Goal: Information Seeking & Learning: Check status

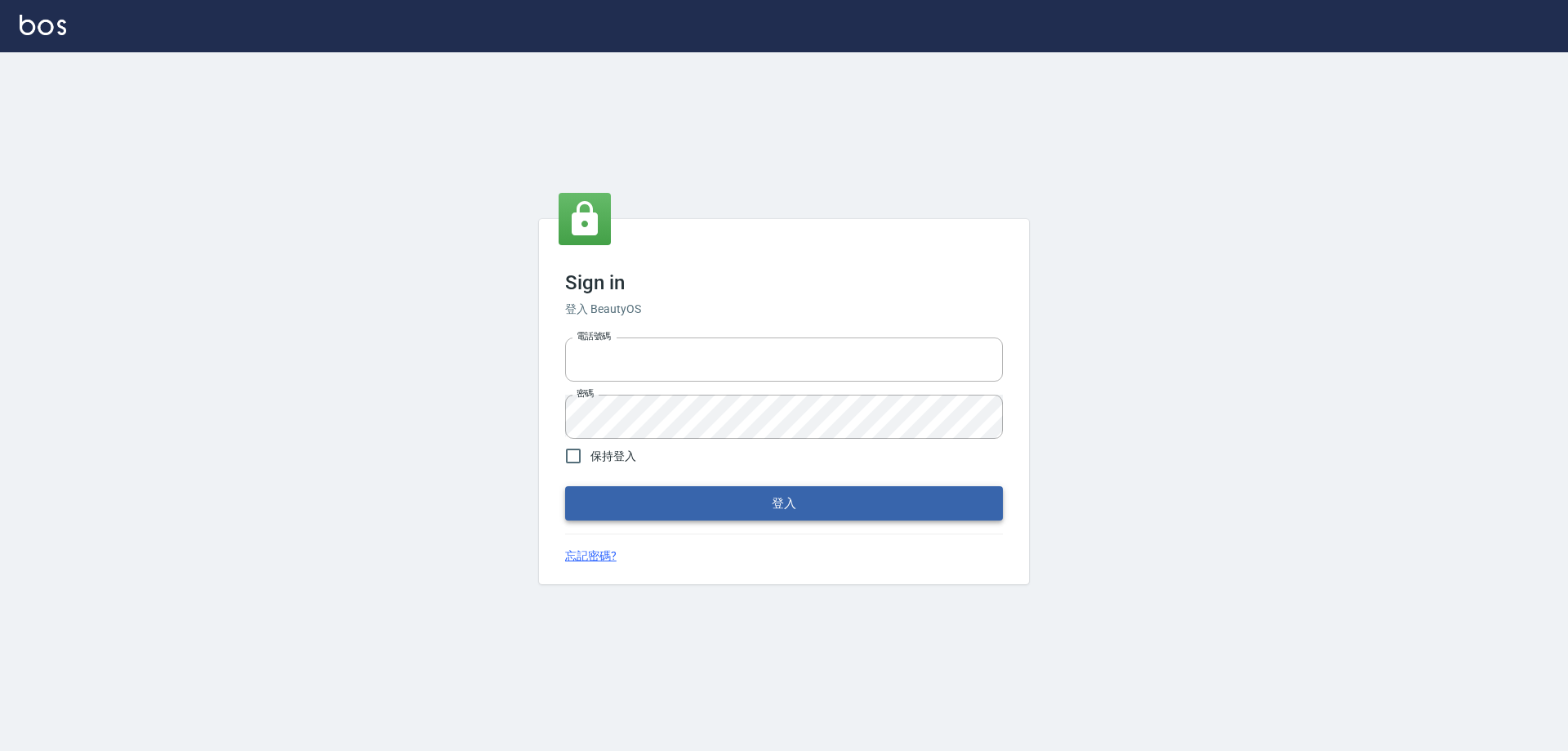
type input "0910673267"
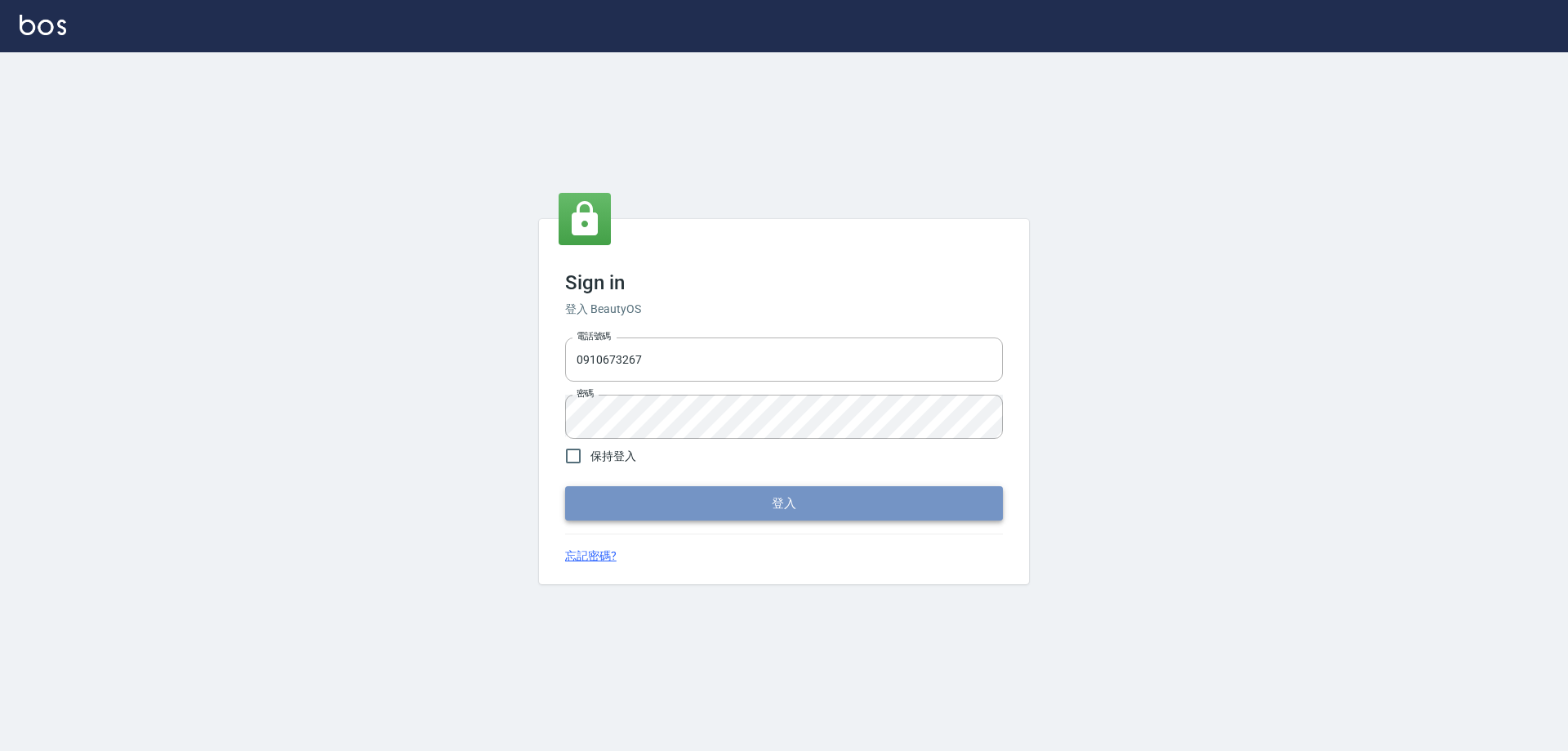
click at [807, 497] on button "登入" at bounding box center [784, 503] width 438 height 34
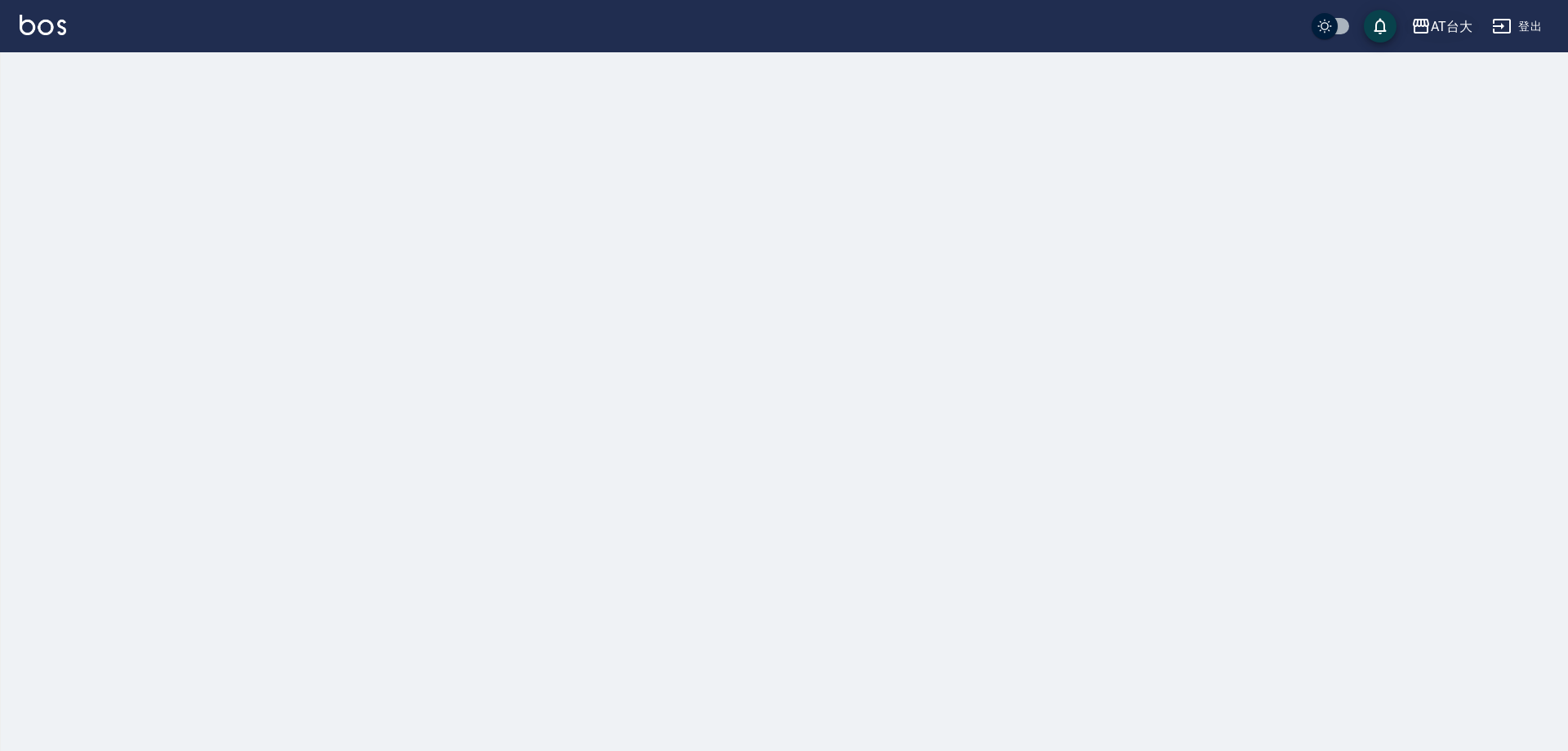
click at [1433, 27] on div "AT台大" at bounding box center [1451, 27] width 42 height 21
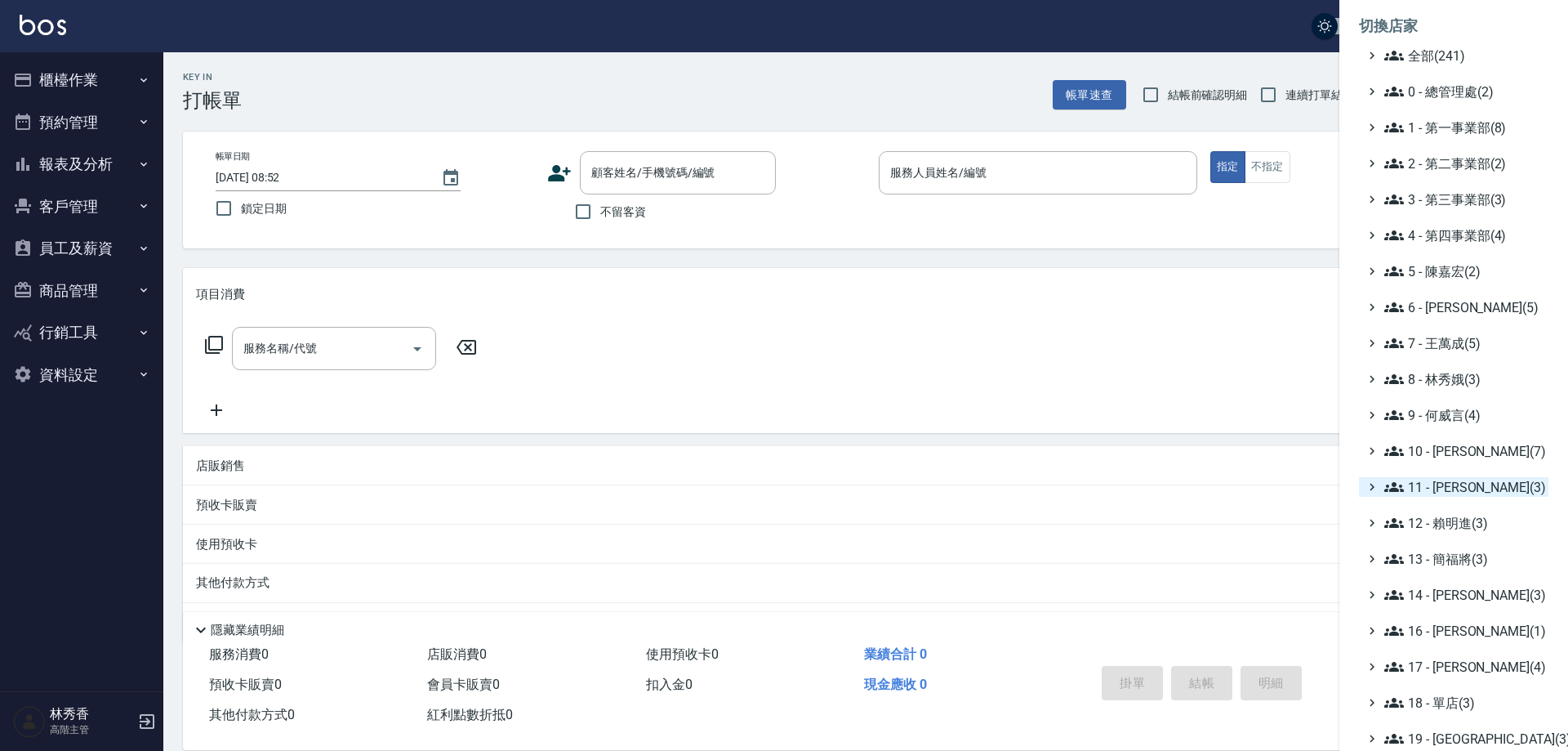
click at [1450, 484] on span "11 - 陳清江(3)" at bounding box center [1463, 487] width 158 height 20
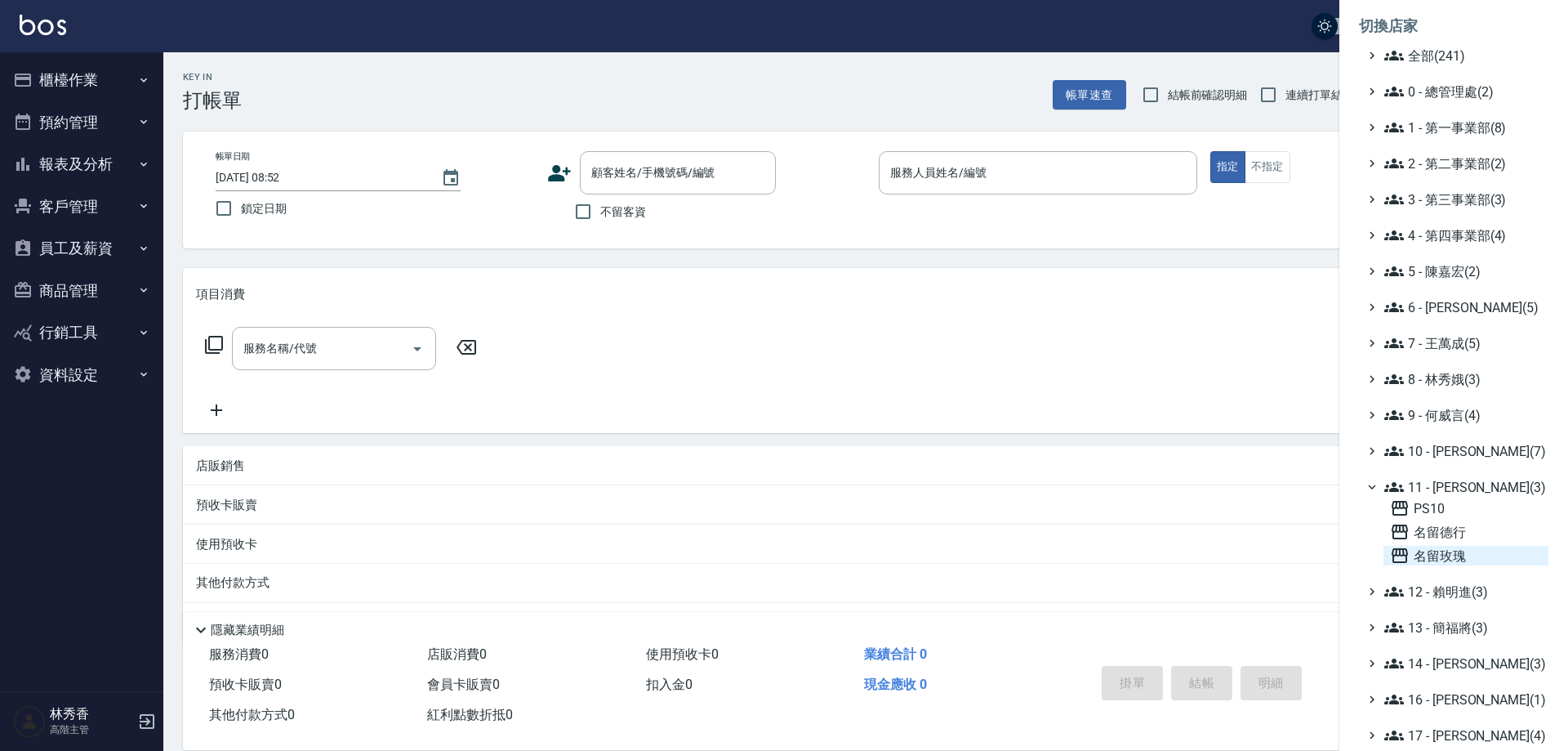
click at [1421, 556] on span "名留玫瑰" at bounding box center [1465, 556] width 152 height 20
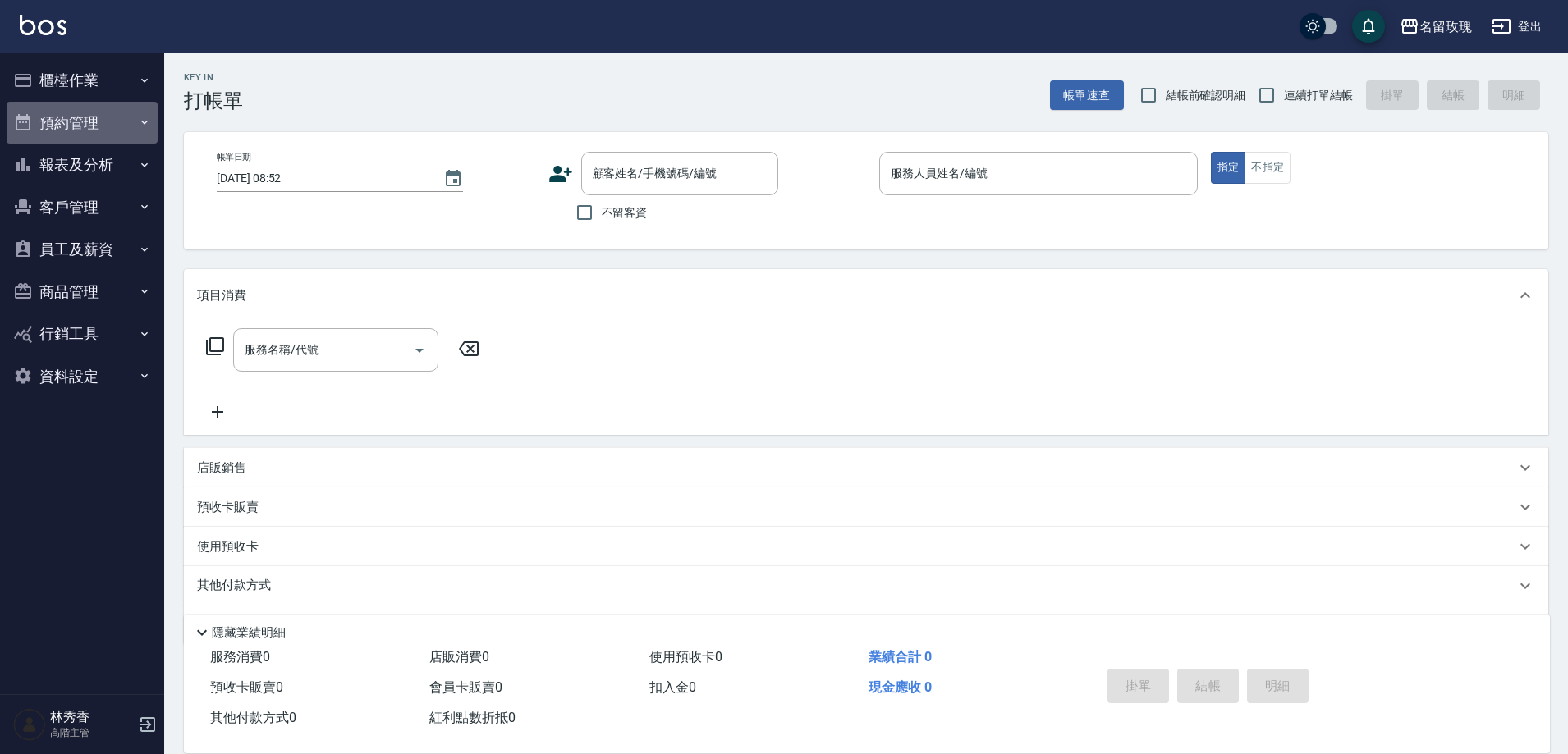
click at [53, 109] on button "預約管理" at bounding box center [82, 123] width 151 height 43
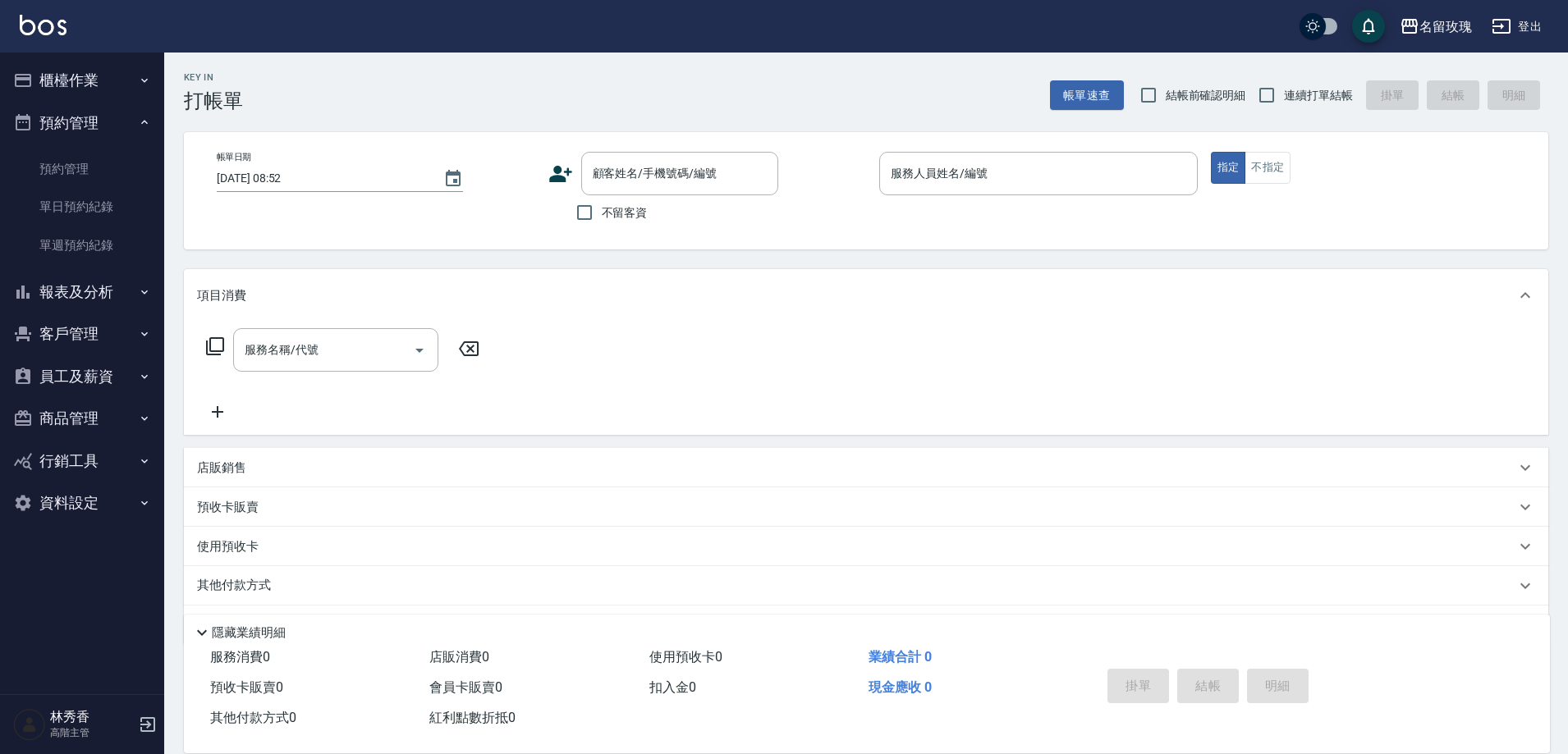
click at [61, 132] on button "預約管理" at bounding box center [82, 123] width 151 height 43
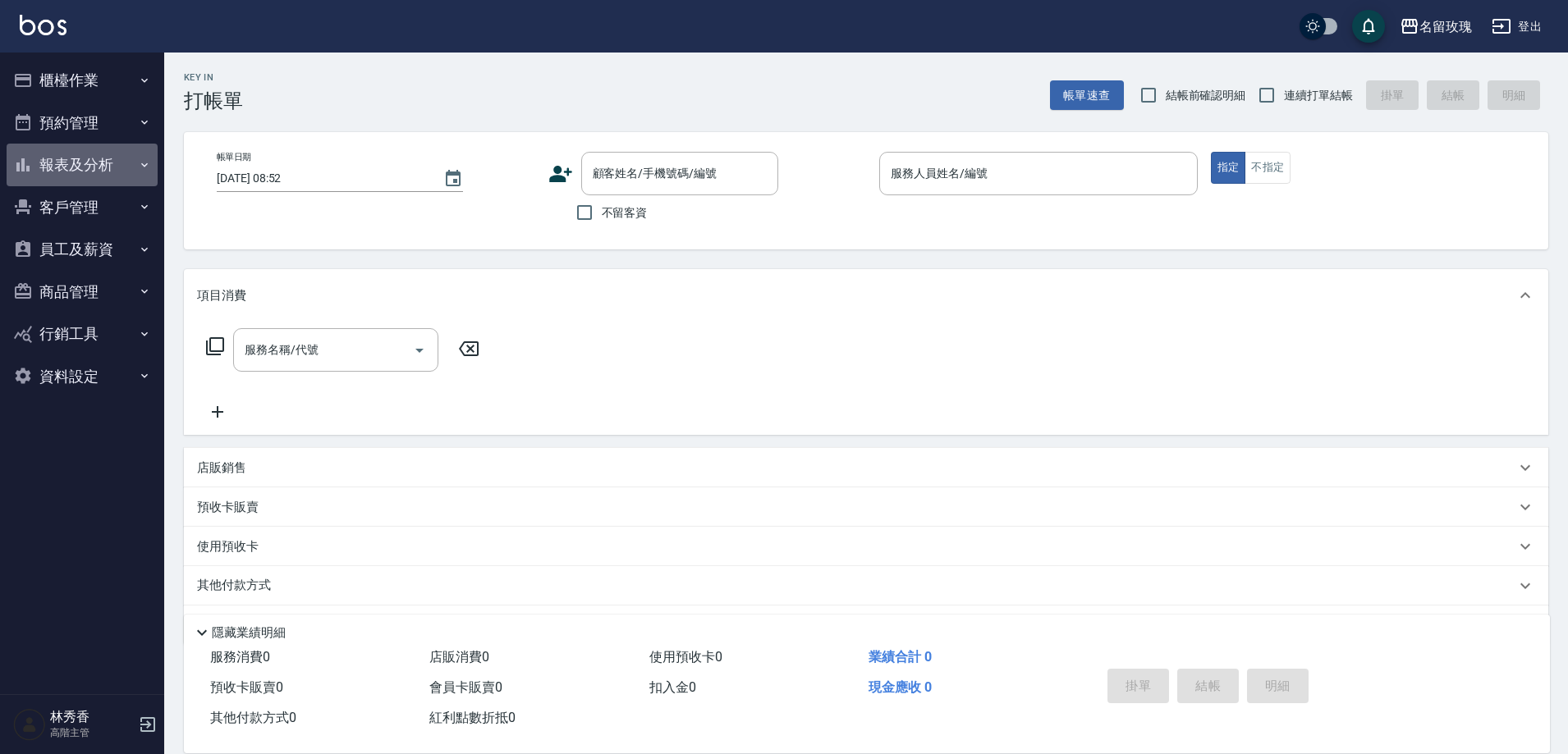
click at [65, 169] on button "報表及分析" at bounding box center [82, 165] width 151 height 43
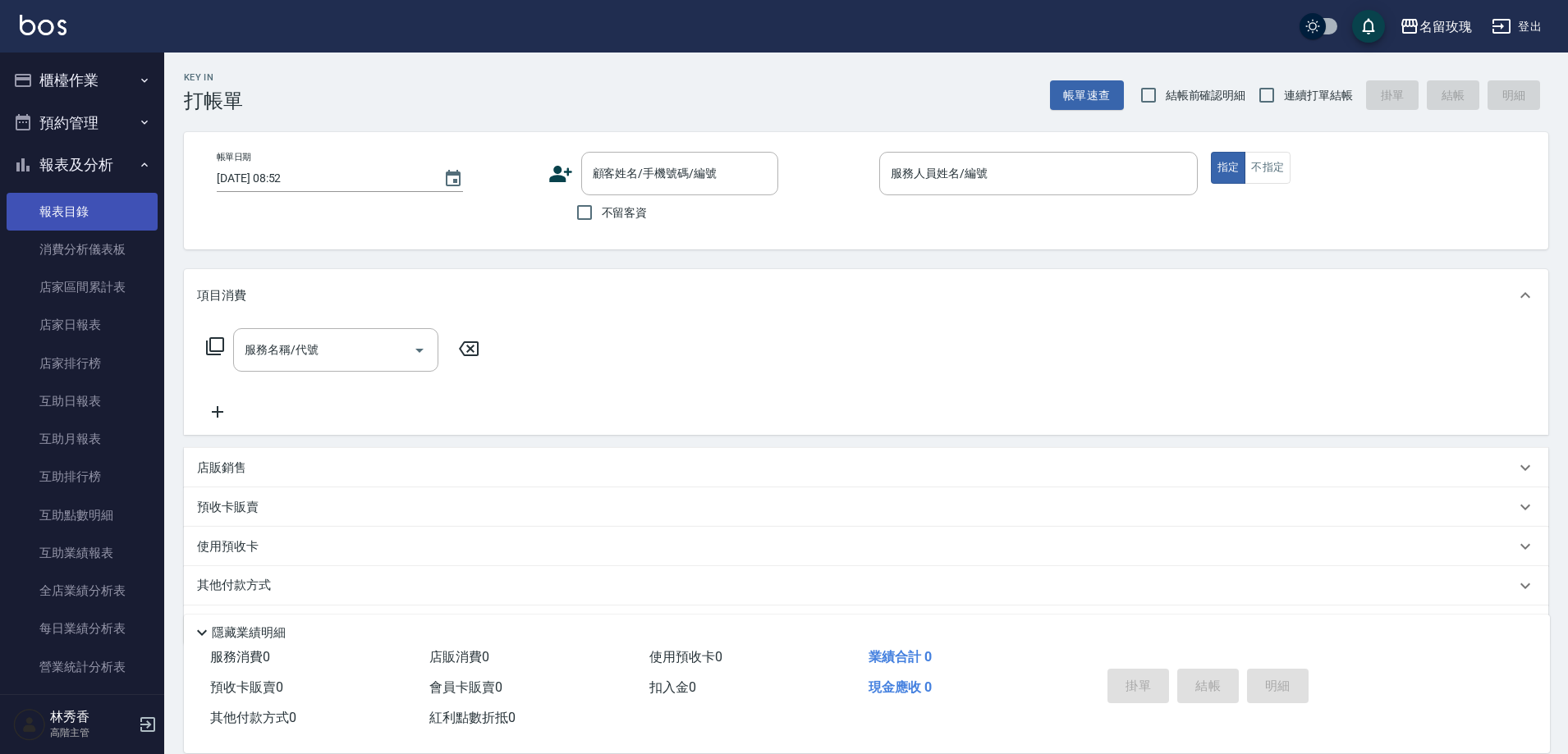
click at [71, 206] on link "報表目錄" at bounding box center [82, 212] width 151 height 38
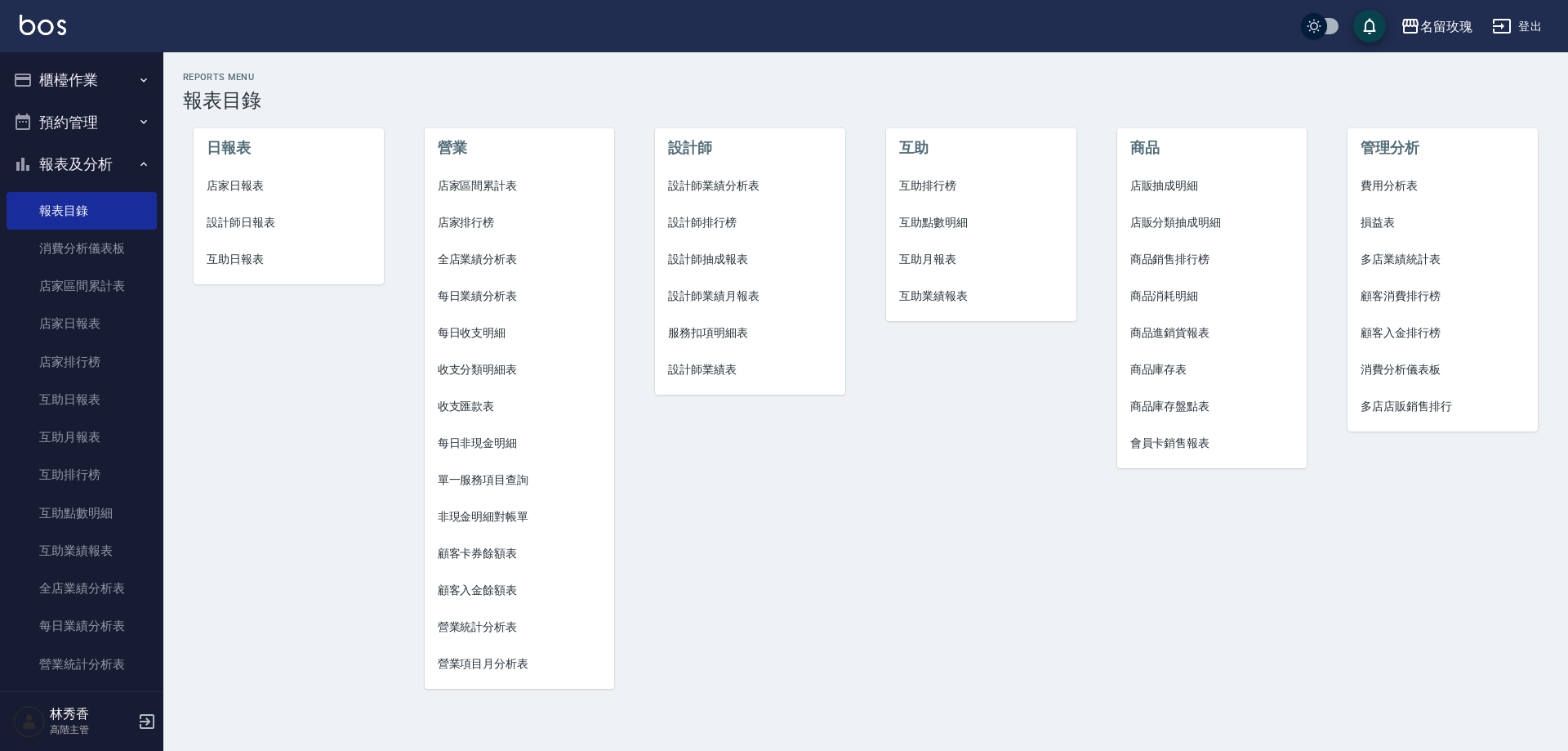
click at [497, 658] on span "營業項目月分析表" at bounding box center [520, 664] width 165 height 17
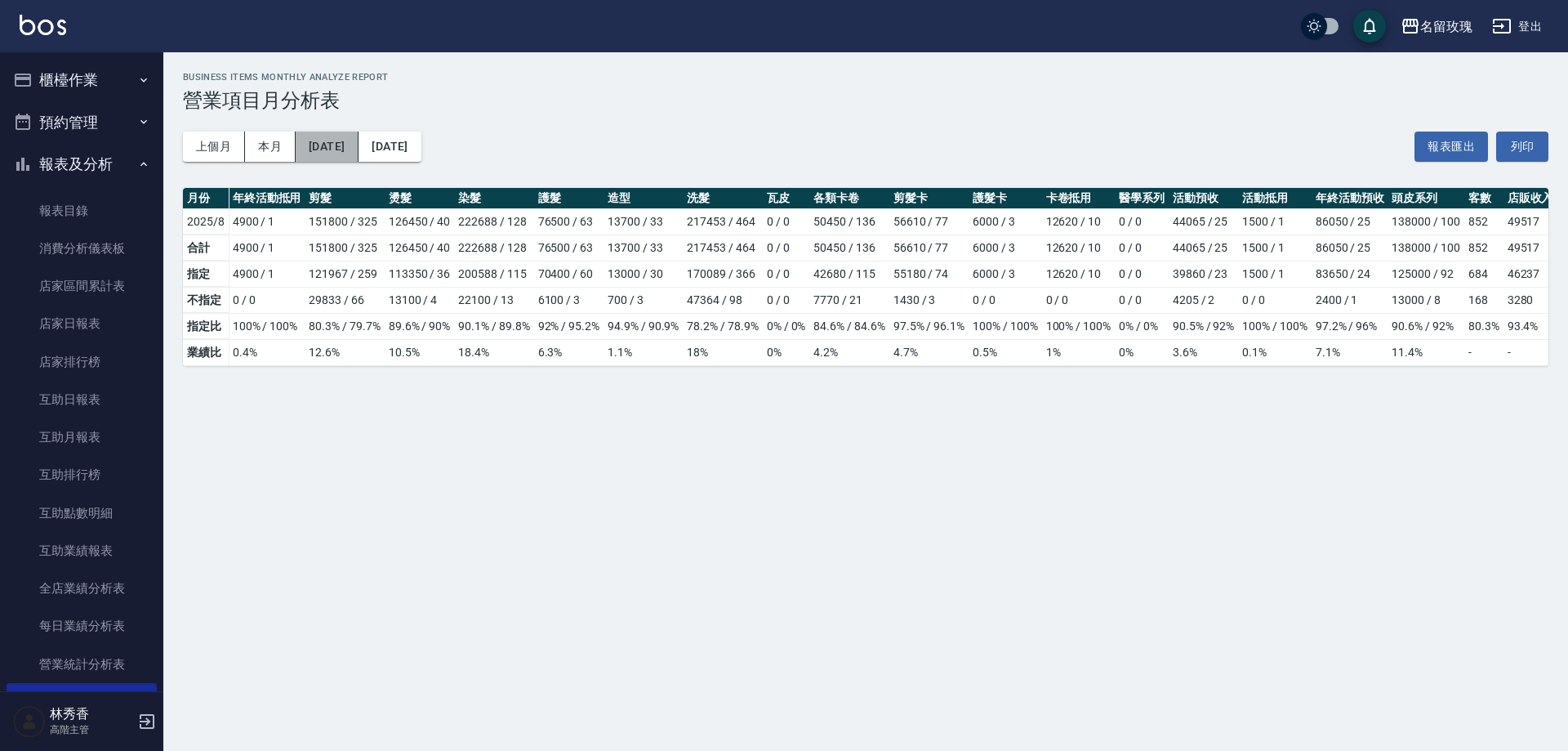
click at [338, 148] on button "2025/08/01" at bounding box center [326, 146] width 63 height 30
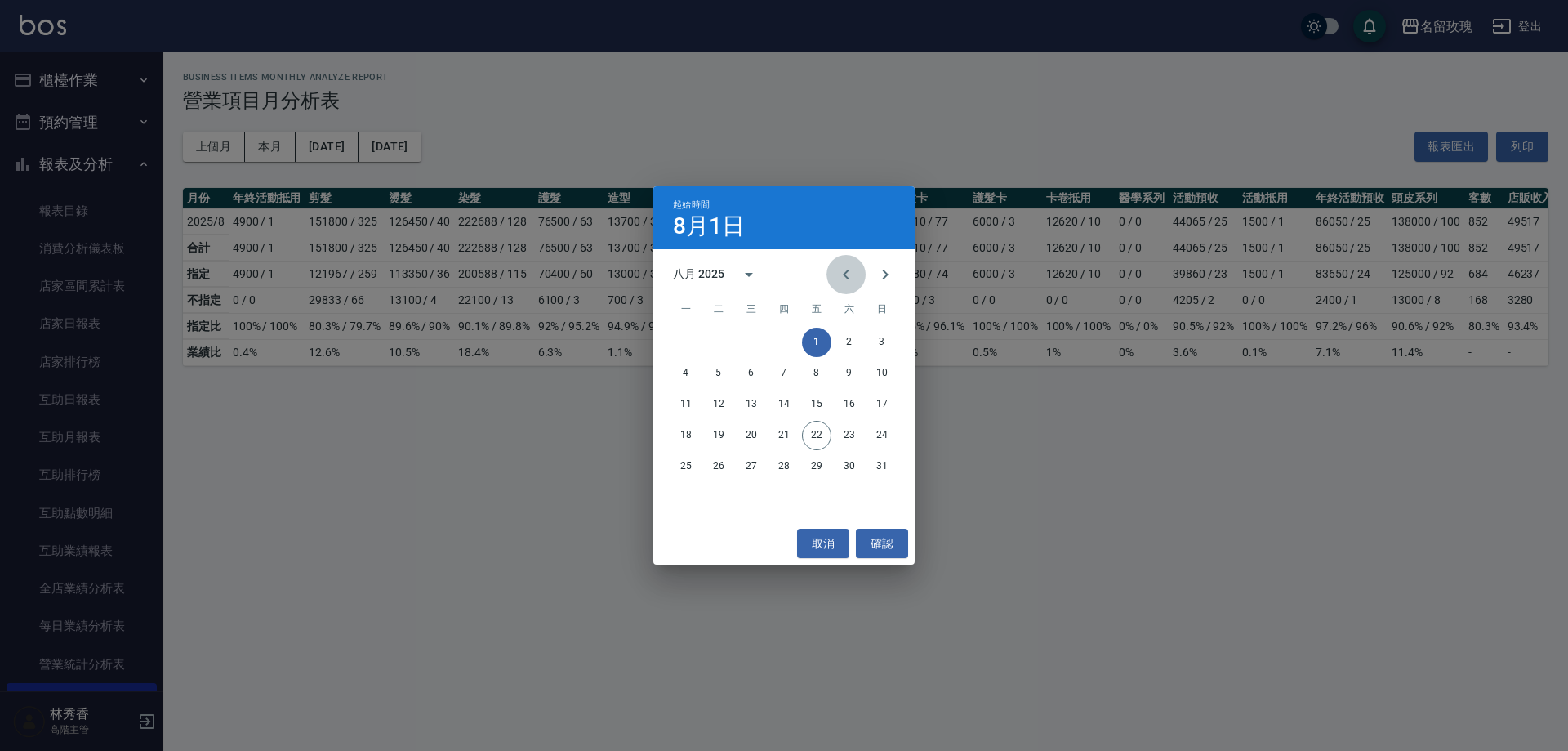
click at [853, 272] on icon "Previous month" at bounding box center [846, 274] width 20 height 20
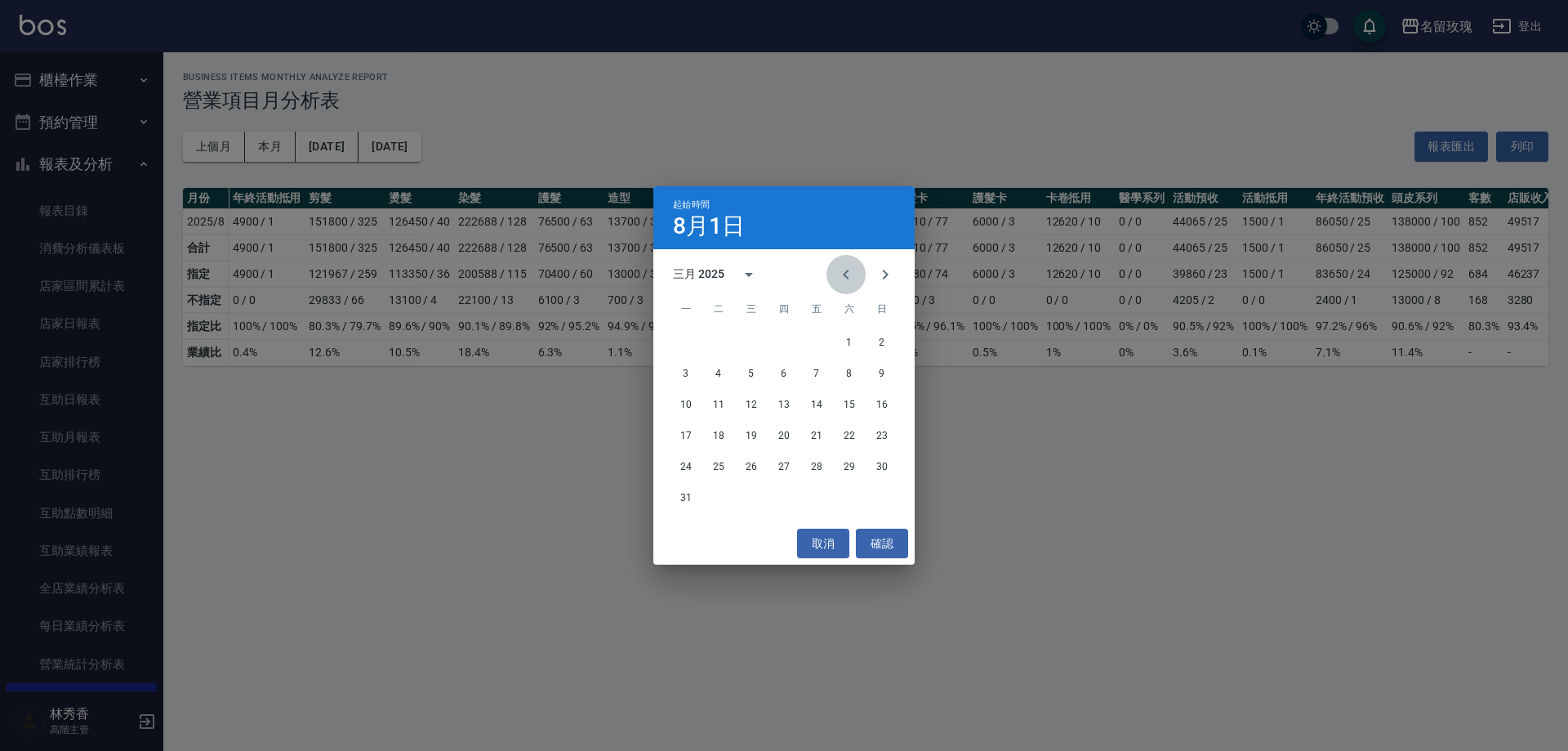
click at [853, 272] on icon "Previous month" at bounding box center [846, 274] width 20 height 20
click at [884, 339] on button "1" at bounding box center [882, 342] width 29 height 29
